Goal: Transaction & Acquisition: Purchase product/service

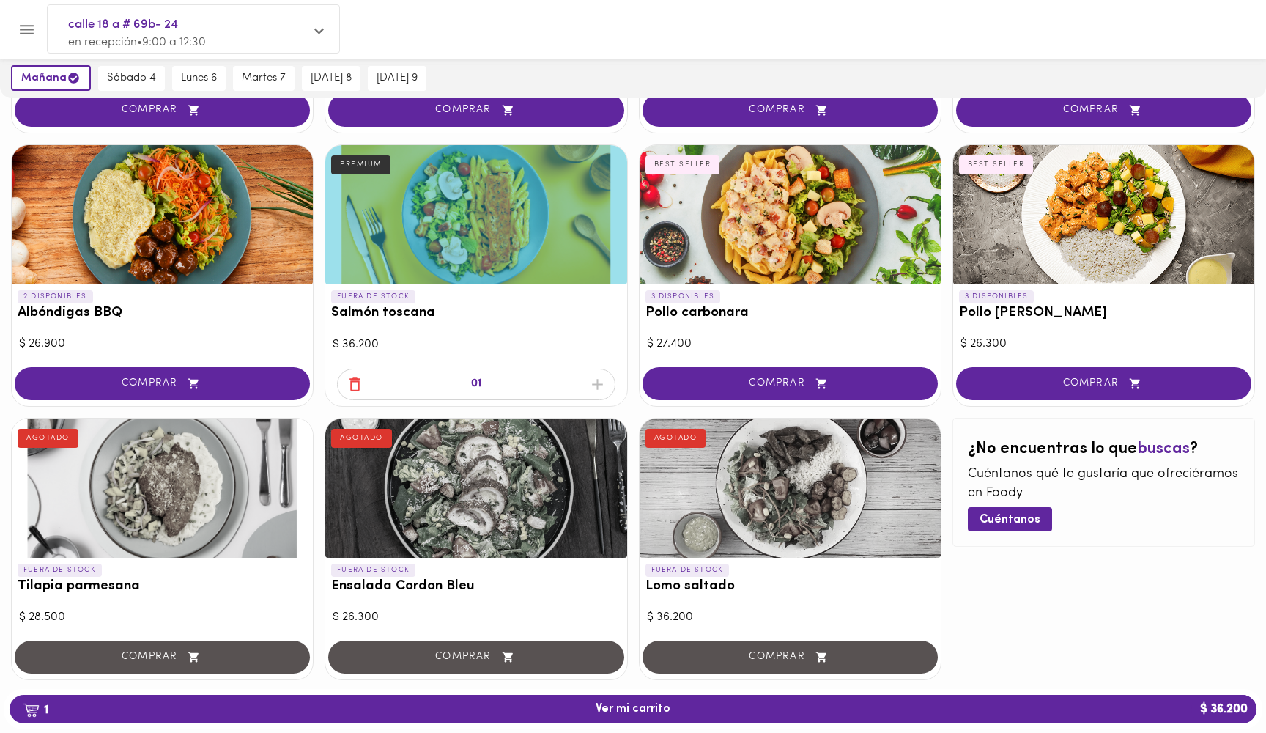
scroll to position [598, 0]
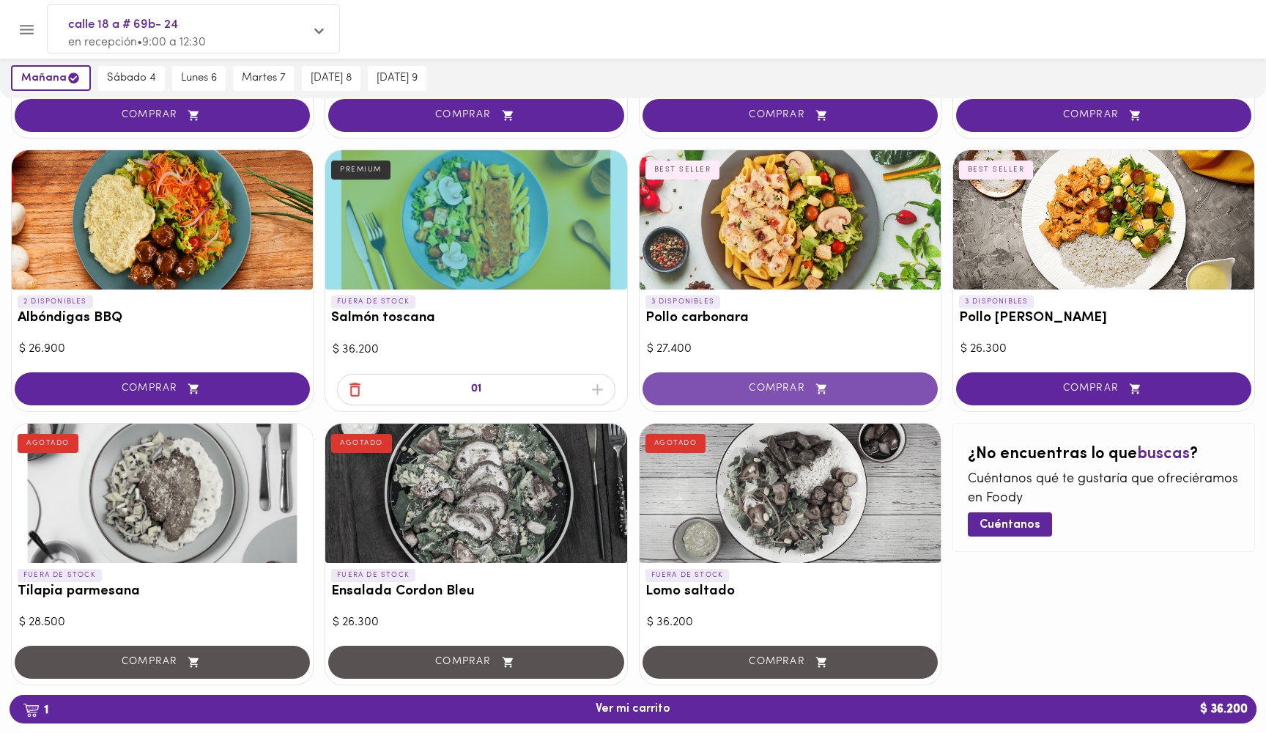
click at [832, 392] on button "COMPRAR" at bounding box center [789, 388] width 295 height 33
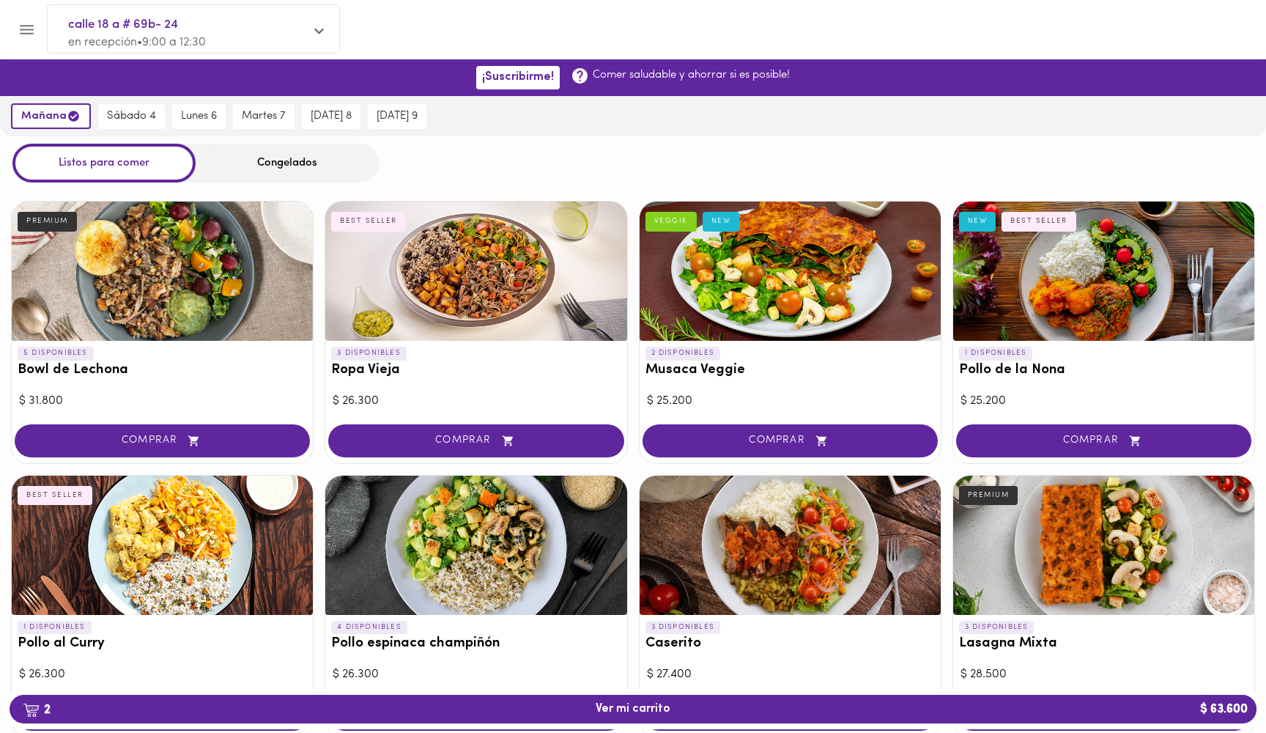
scroll to position [0, 0]
click at [450, 443] on span "COMPRAR" at bounding box center [475, 440] width 259 height 12
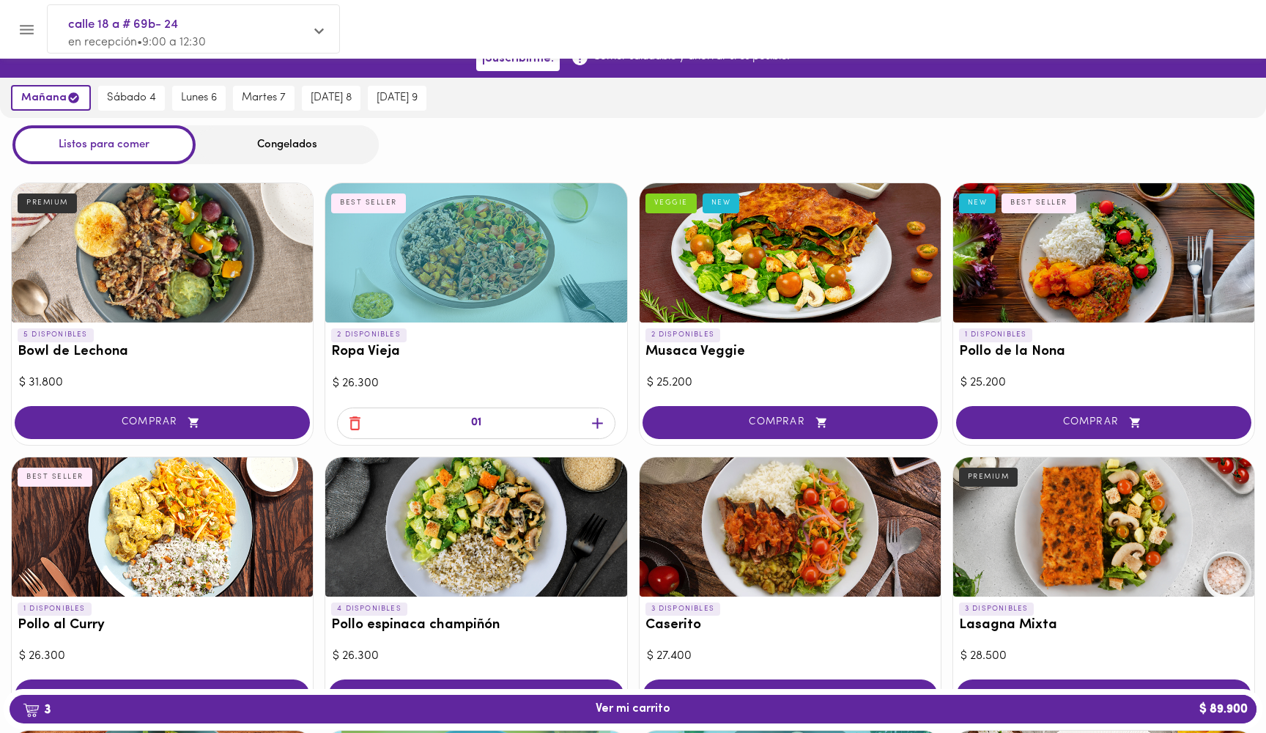
scroll to position [21, 0]
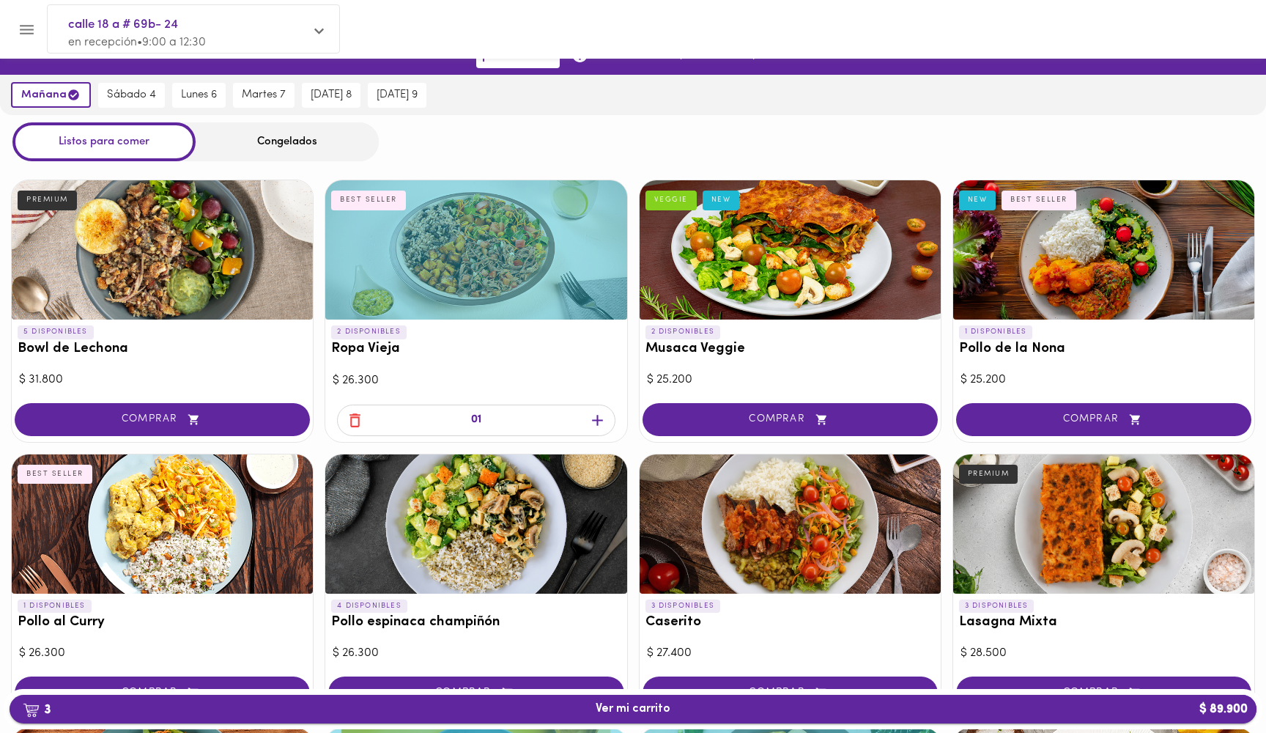
click at [631, 711] on span "3 Ver mi carrito $ 89.900" at bounding box center [633, 709] width 75 height 14
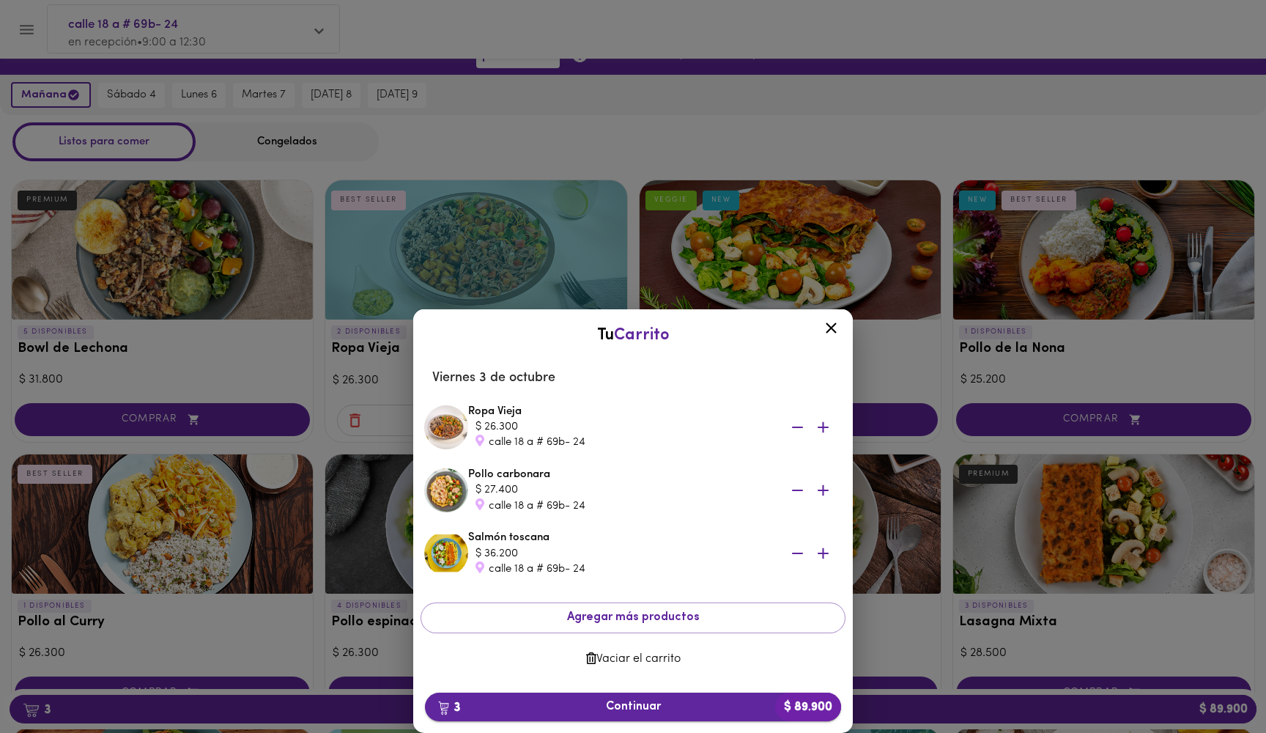
click at [678, 703] on span "3 Continuar $ 89.900" at bounding box center [633, 707] width 393 height 14
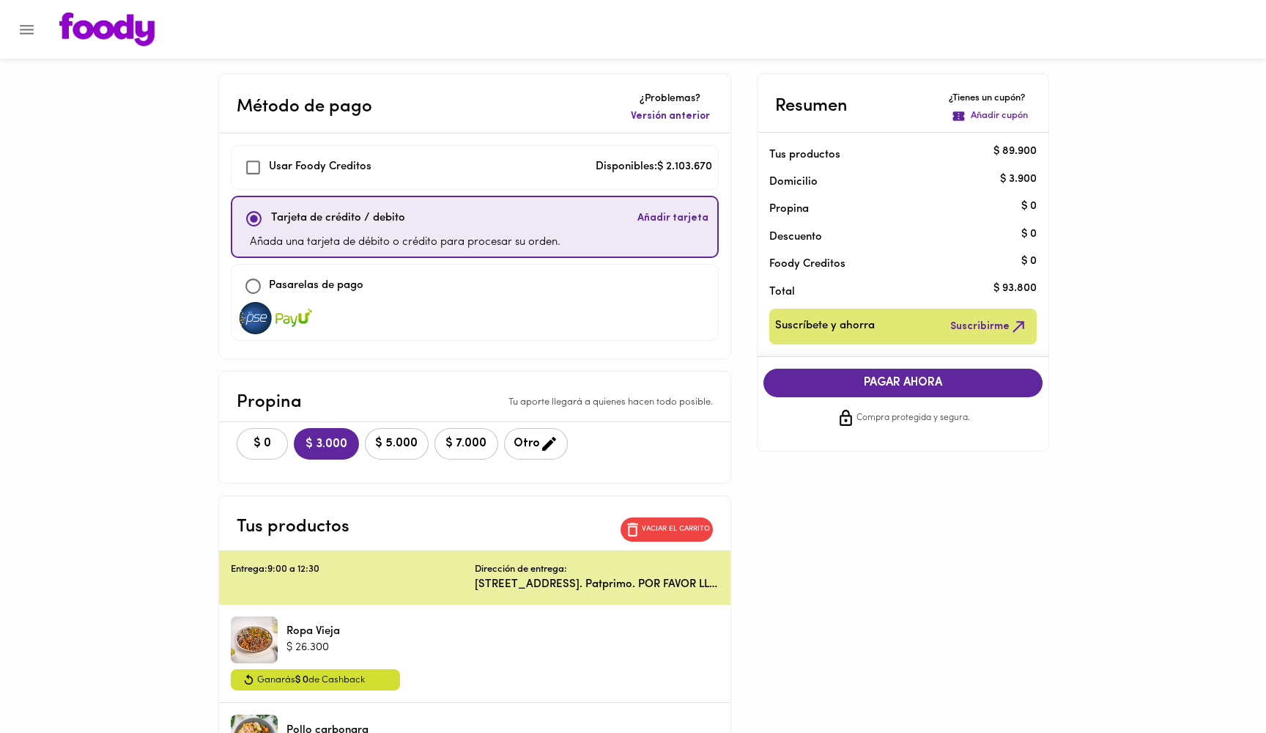
checkbox input "true"
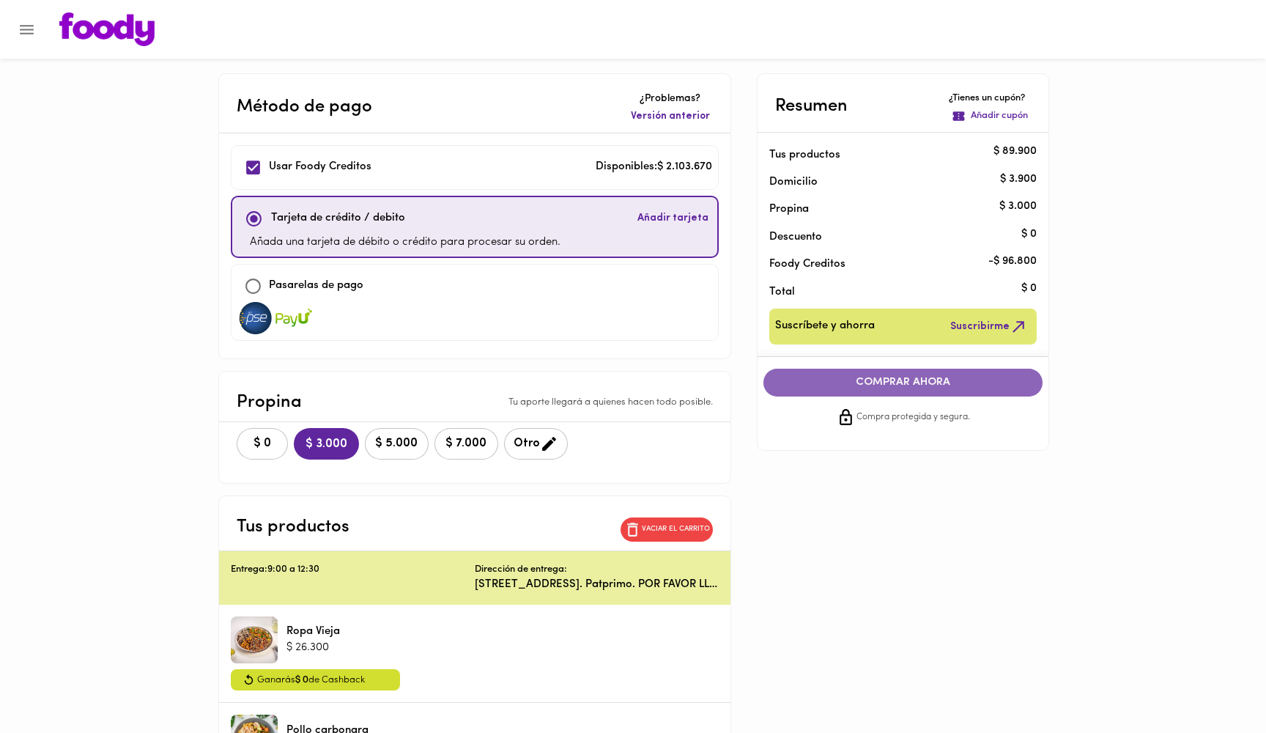
click at [872, 386] on span "COMPRAR AHORA" at bounding box center [903, 382] width 251 height 13
